Goal: Information Seeking & Learning: Compare options

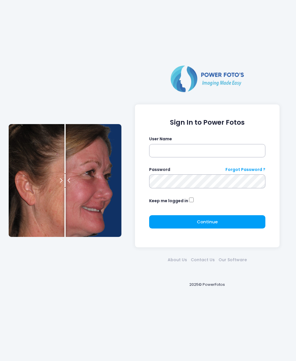
click at [43, 38] on div "Sign In to Power Fotos User Name Password Forgot Password ? Keep me logged in C…" at bounding box center [148, 180] width 285 height 361
click at [50, 42] on div "Sign In to Power Fotos User Name Password Forgot Password ? Keep me logged in C…" at bounding box center [148, 180] width 285 height 361
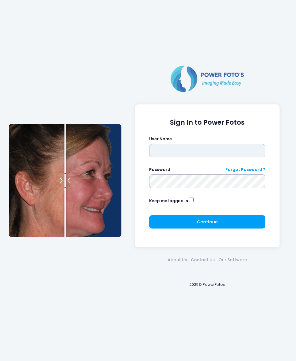
click at [211, 153] on input "text" at bounding box center [207, 150] width 117 height 13
type input "********"
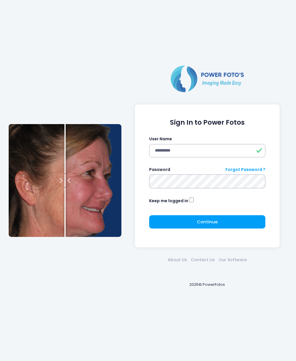
click at [211, 224] on span "Continue" at bounding box center [207, 222] width 21 height 6
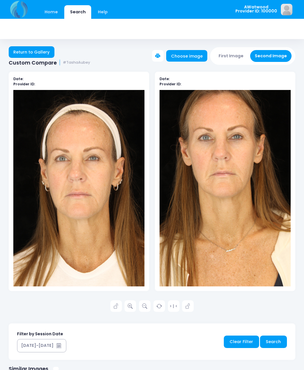
scroll to position [1, 0]
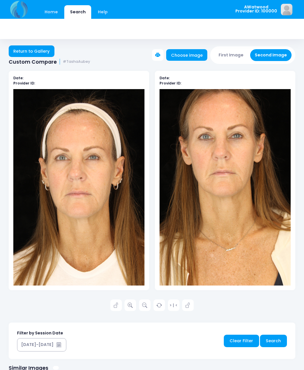
click at [20, 54] on link "Return to Gallery" at bounding box center [32, 51] width 46 height 12
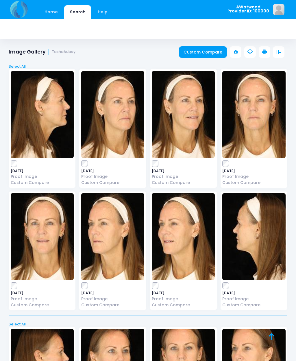
click at [43, 16] on link "Home" at bounding box center [51, 12] width 25 height 14
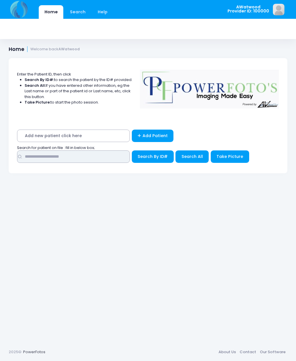
click at [45, 154] on input "text" at bounding box center [73, 156] width 113 height 12
type input "******"
click at [195, 159] on span "Search All" at bounding box center [192, 157] width 21 height 6
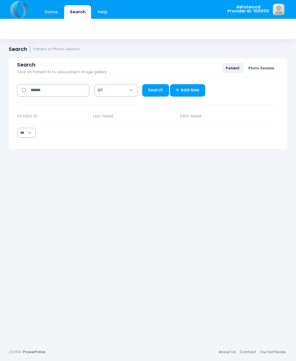
select select "***"
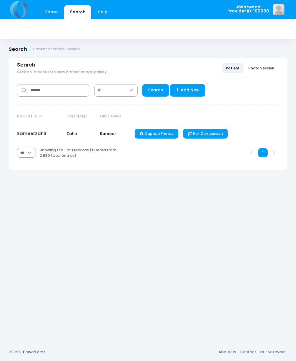
click at [30, 133] on link "SameerZahir" at bounding box center [31, 133] width 29 height 6
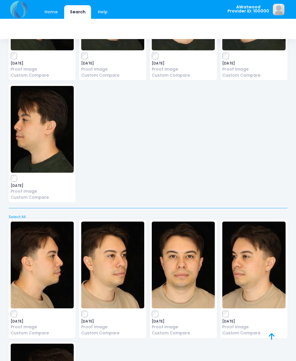
scroll to position [2049, 0]
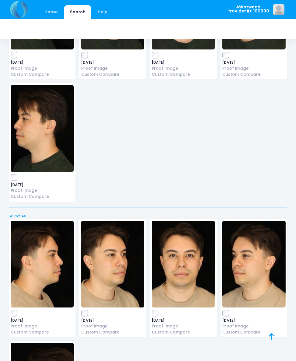
click at [95, 329] on link "Custom Compare" at bounding box center [112, 332] width 63 height 6
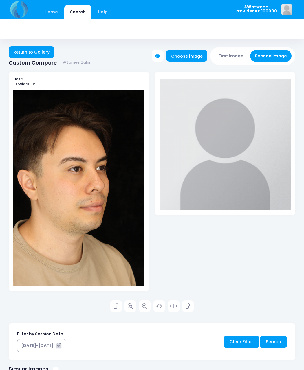
click at [226, 56] on button "First Image" at bounding box center [231, 56] width 34 height 12
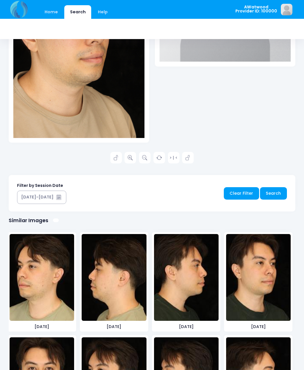
scroll to position [932, 0]
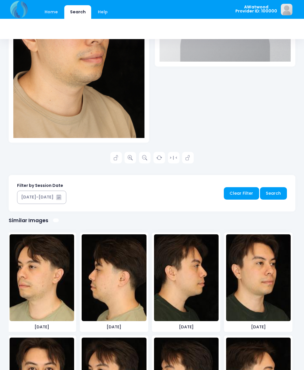
click at [93, 303] on img at bounding box center [114, 277] width 64 height 87
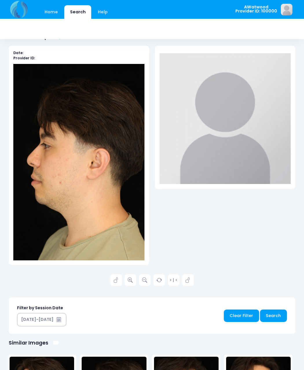
scroll to position [0, 0]
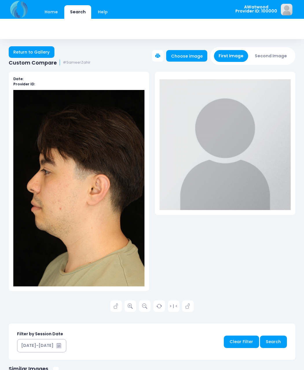
click at [267, 54] on button "Second Image" at bounding box center [271, 56] width 42 height 12
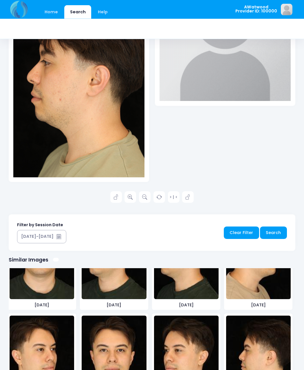
scroll to position [1097, 0]
click at [246, 353] on img at bounding box center [258, 358] width 64 height 87
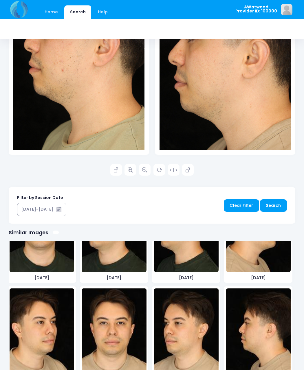
scroll to position [138, 0]
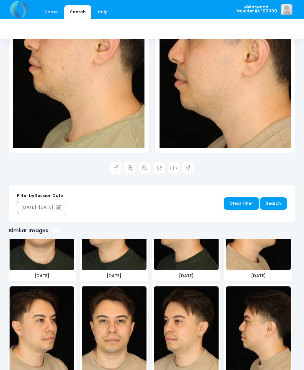
click at [159, 328] on img at bounding box center [186, 329] width 64 height 87
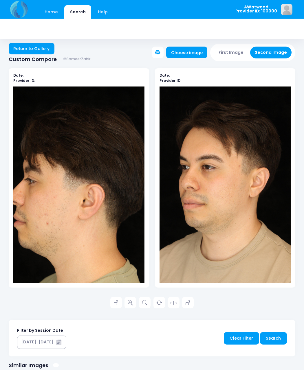
scroll to position [0, 0]
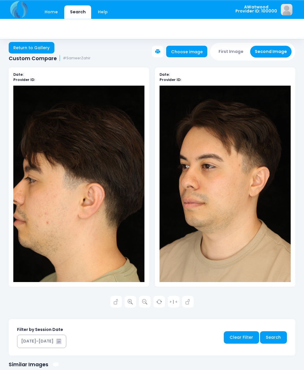
click at [233, 53] on button "First Image" at bounding box center [231, 52] width 34 height 12
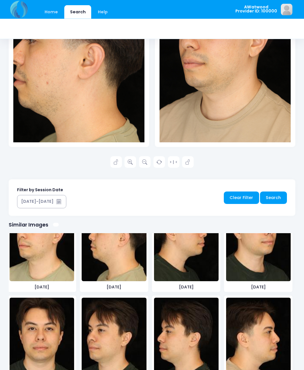
scroll to position [976, 0]
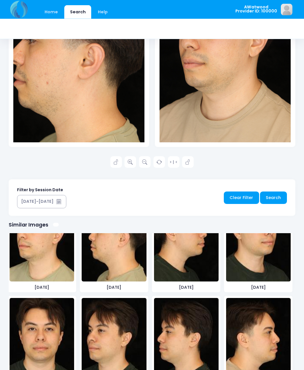
click at [104, 348] on img at bounding box center [114, 341] width 64 height 87
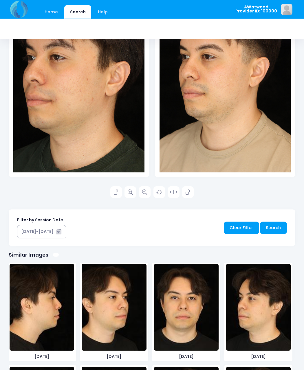
scroll to position [727, 0]
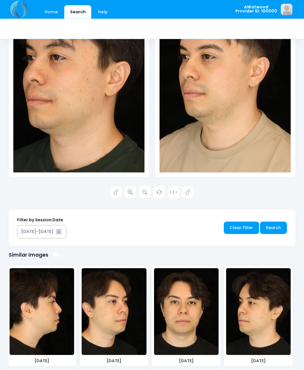
click at [242, 306] on img at bounding box center [258, 311] width 64 height 87
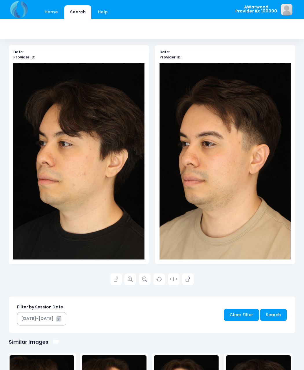
scroll to position [0, 0]
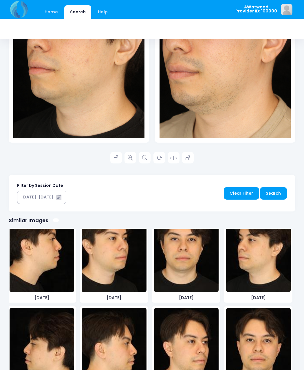
click at [47, 261] on img at bounding box center [42, 248] width 64 height 87
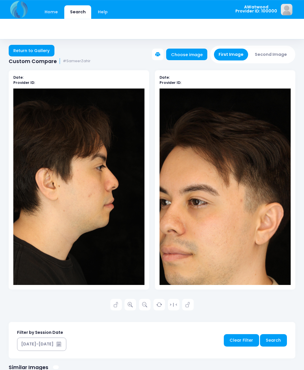
click at [269, 60] on button "Second Image" at bounding box center [271, 55] width 42 height 12
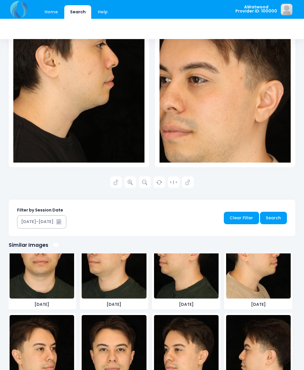
scroll to position [1086, 0]
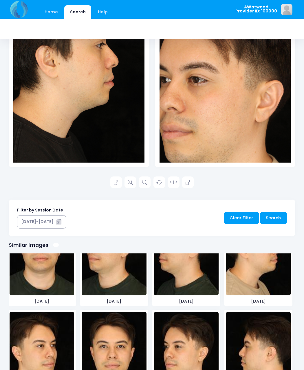
click at [252, 276] on img at bounding box center [258, 251] width 64 height 87
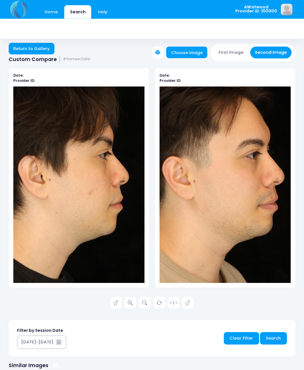
scroll to position [0, 0]
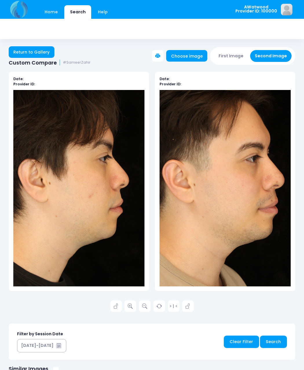
click at [227, 60] on button "First Image" at bounding box center [231, 56] width 34 height 12
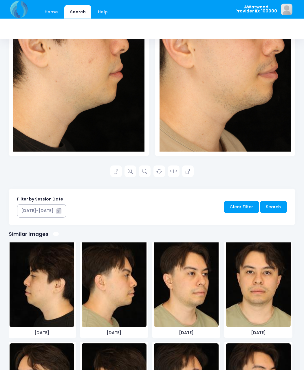
scroll to position [835, 0]
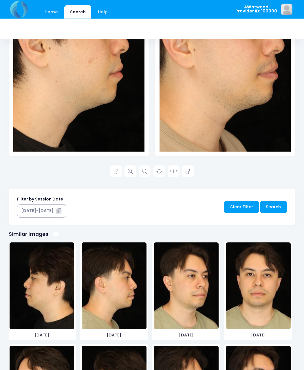
click at [100, 309] on img at bounding box center [114, 285] width 64 height 87
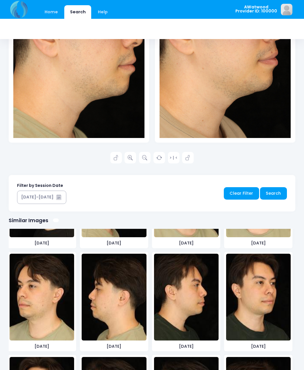
scroll to position [913, 0]
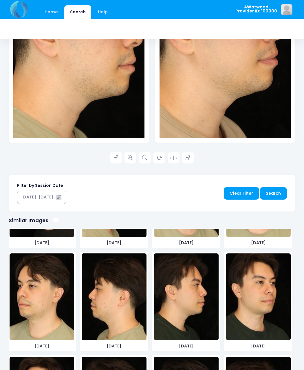
click at [183, 313] on img at bounding box center [186, 296] width 64 height 87
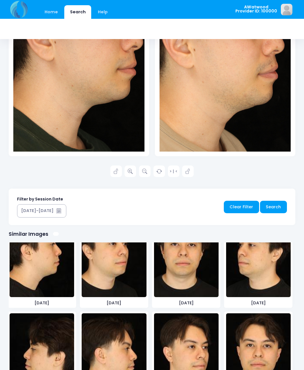
scroll to position [756, 0]
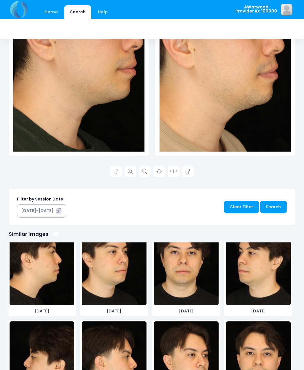
click at [47, 278] on img at bounding box center [42, 261] width 64 height 87
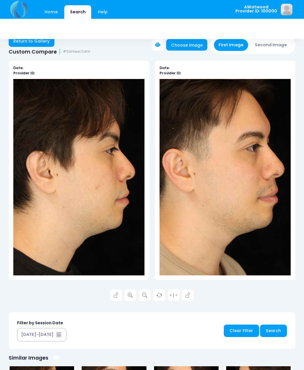
scroll to position [0, 0]
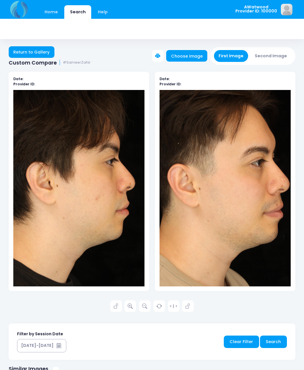
click at [44, 52] on link "Return to Gallery" at bounding box center [32, 52] width 46 height 12
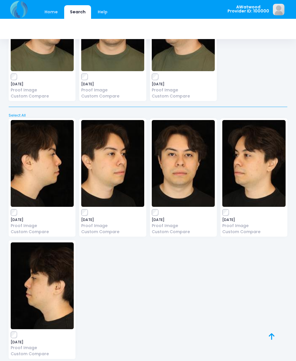
scroll to position [1374, 0]
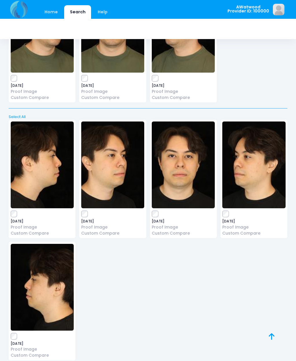
click at [118, 160] on img at bounding box center [112, 164] width 63 height 87
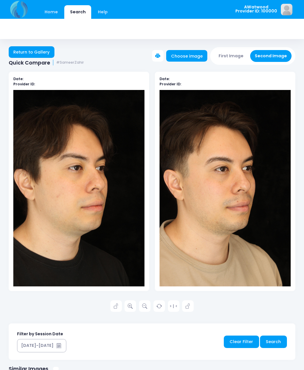
scroll to position [1, 0]
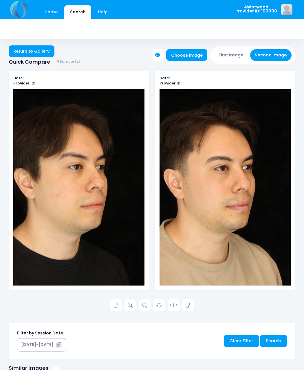
click at [132, 303] on icon at bounding box center [130, 305] width 5 height 5
click at [44, 50] on link "Return to Gallery" at bounding box center [32, 51] width 46 height 12
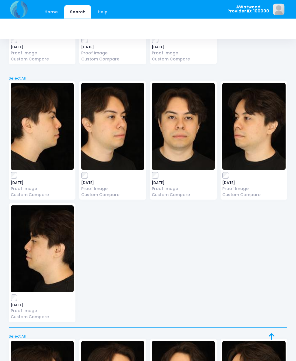
scroll to position [1403, 0]
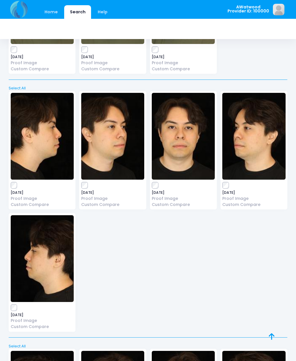
click at [259, 143] on img at bounding box center [253, 136] width 63 height 87
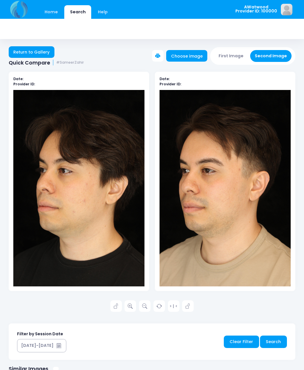
scroll to position [1, 0]
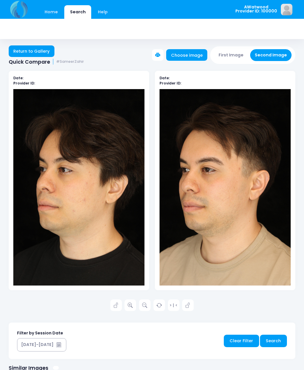
click at [32, 49] on link "Return to Gallery" at bounding box center [32, 51] width 46 height 12
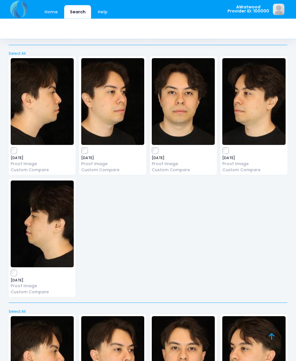
scroll to position [1438, 0]
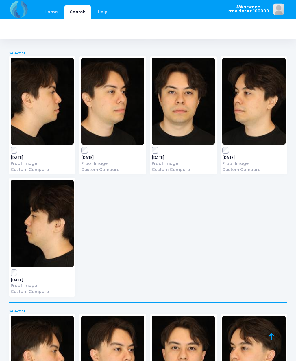
click at [185, 111] on img at bounding box center [183, 101] width 63 height 87
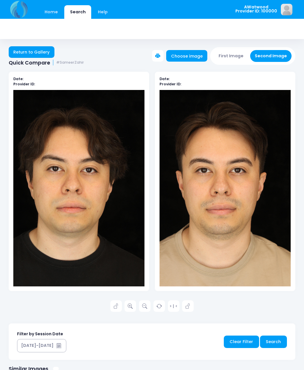
scroll to position [1, 0]
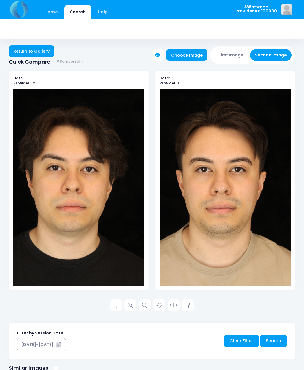
click at [132, 305] on icon at bounding box center [130, 305] width 5 height 5
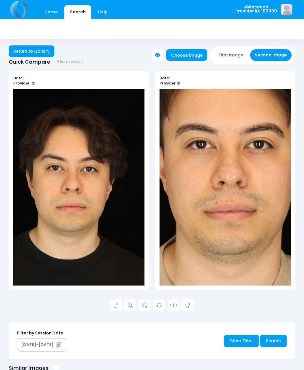
click at [39, 53] on link "Return to Gallery" at bounding box center [32, 51] width 46 height 12
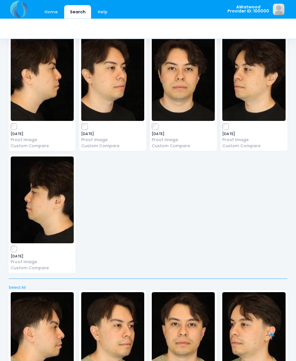
scroll to position [1454, 0]
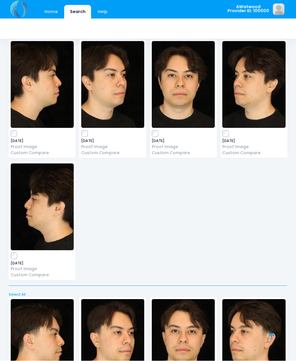
click at [43, 97] on img at bounding box center [42, 84] width 63 height 87
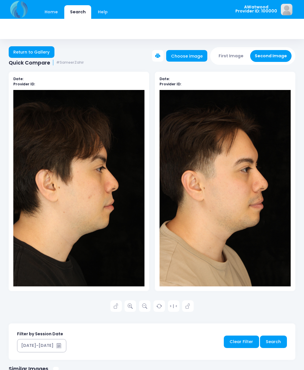
scroll to position [1, 0]
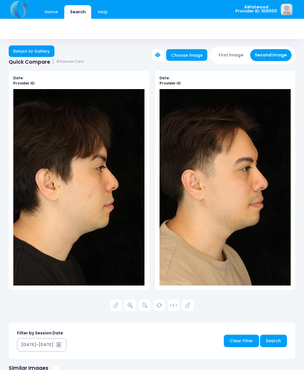
click at [132, 306] on icon at bounding box center [130, 305] width 5 height 5
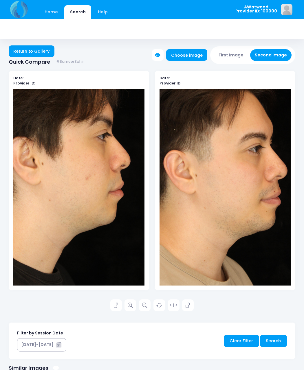
click at [41, 53] on link "Return to Gallery" at bounding box center [32, 51] width 46 height 12
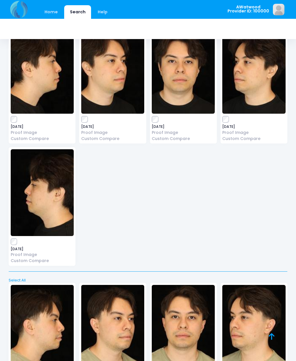
scroll to position [1468, 0]
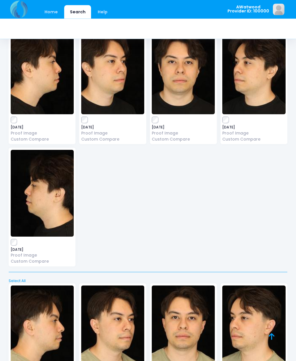
click at [40, 193] on img at bounding box center [42, 193] width 63 height 87
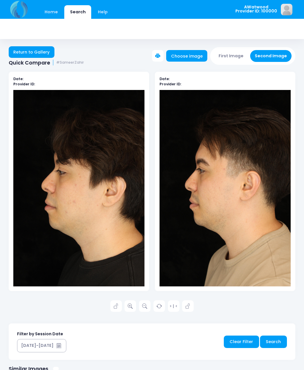
scroll to position [1, 0]
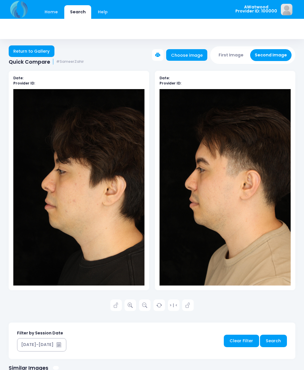
click at [38, 53] on link "Return to Gallery" at bounding box center [32, 51] width 46 height 12
